Goal: Information Seeking & Learning: Learn about a topic

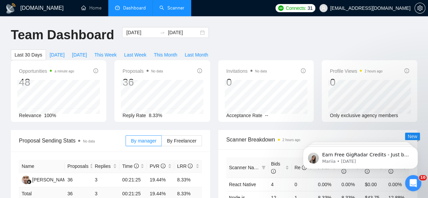
click at [175, 11] on link "Scanner" at bounding box center [171, 8] width 25 height 6
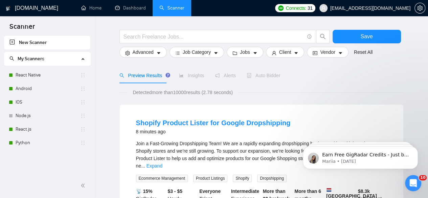
scroll to position [29, 0]
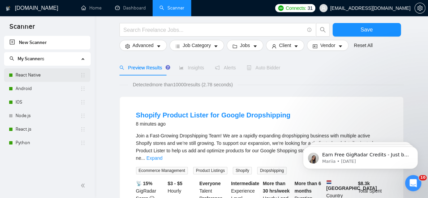
click at [31, 71] on link "React Native" at bounding box center [48, 75] width 65 height 14
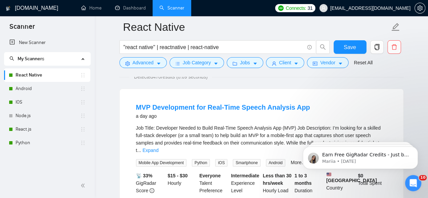
scroll to position [65, 0]
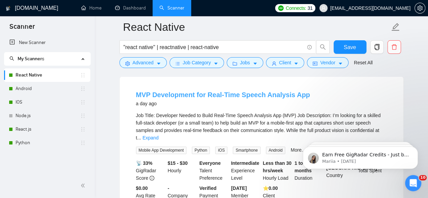
click at [276, 95] on link "MVP Development for Real-Time Speech Analysis App" at bounding box center [223, 94] width 174 height 7
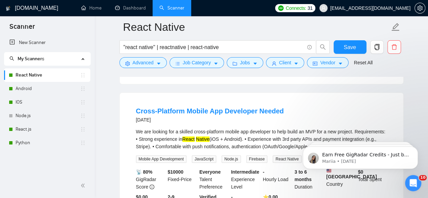
scroll to position [201, 0]
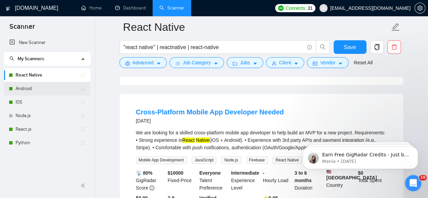
click at [27, 89] on link "Android" at bounding box center [48, 89] width 65 height 14
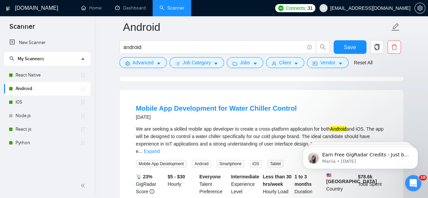
scroll to position [832, 0]
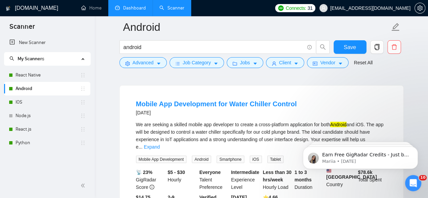
click at [139, 5] on link "Dashboard" at bounding box center [130, 8] width 31 height 6
